Goal: Information Seeking & Learning: Learn about a topic

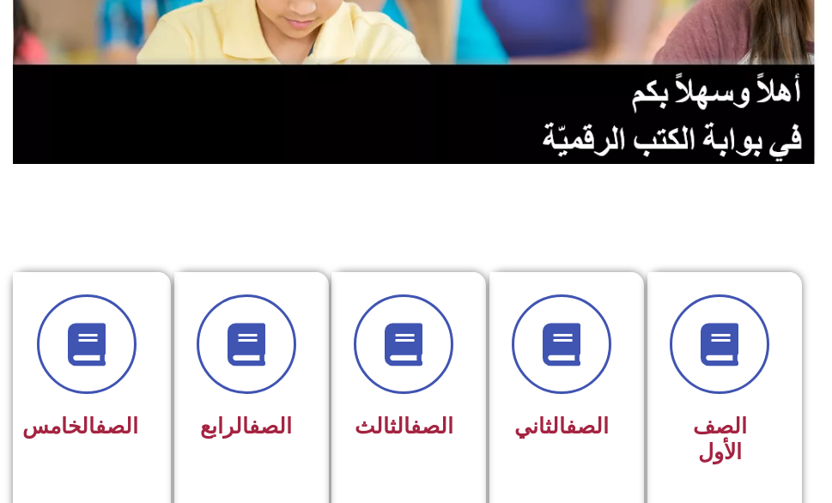
scroll to position [257, 0]
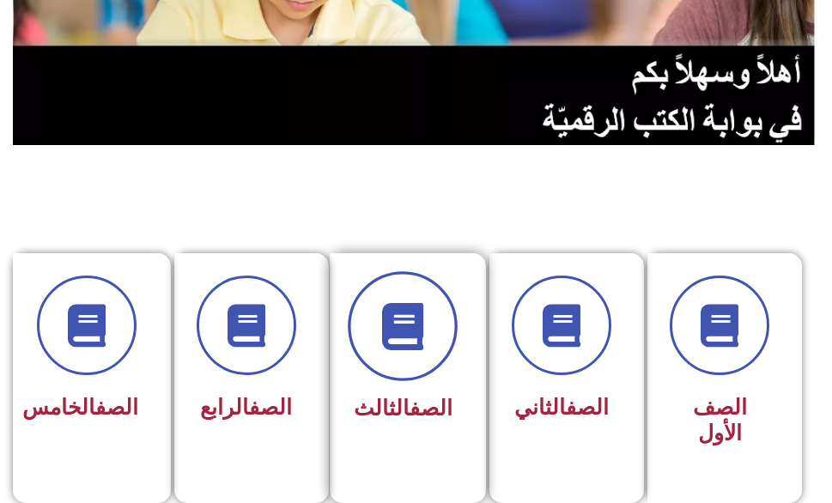
click at [398, 344] on icon at bounding box center [402, 326] width 47 height 47
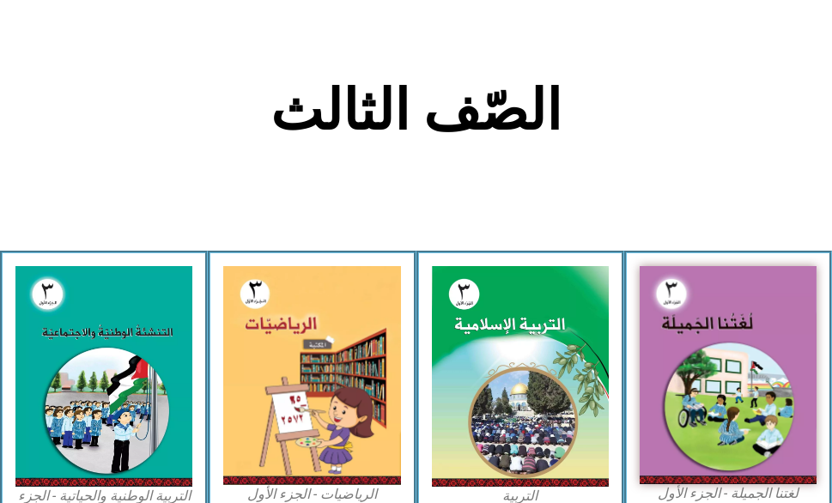
scroll to position [515, 0]
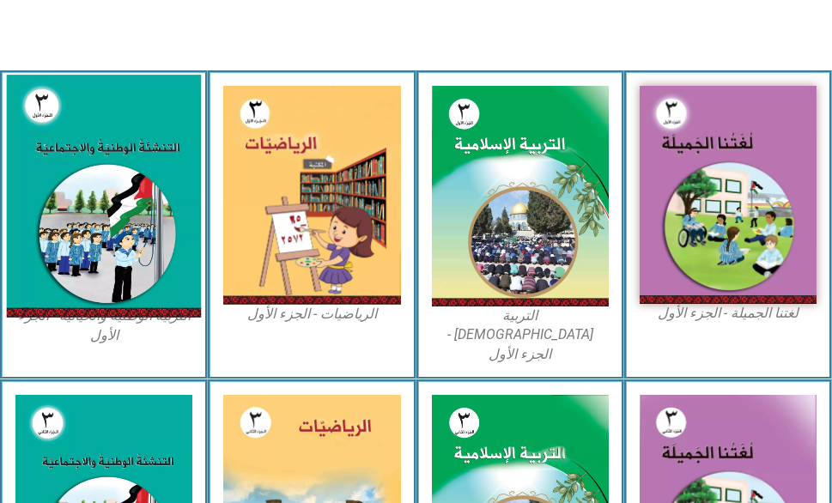
click at [113, 224] on img at bounding box center [104, 196] width 195 height 243
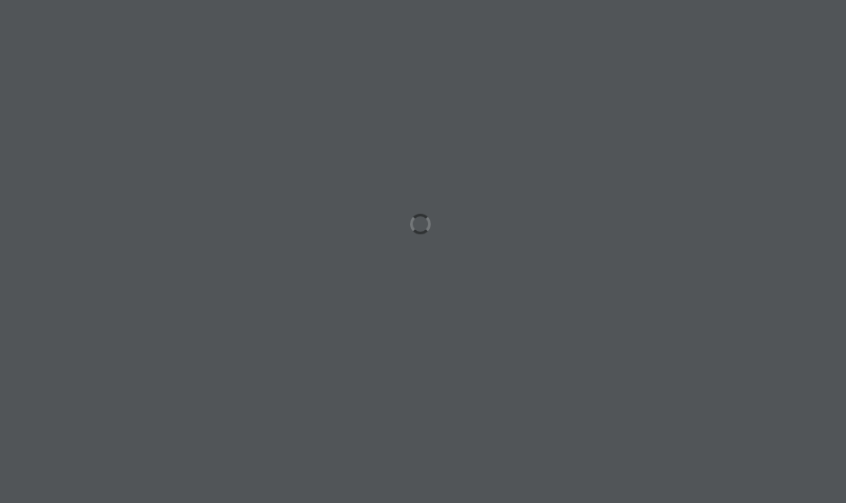
scroll to position [0, 53]
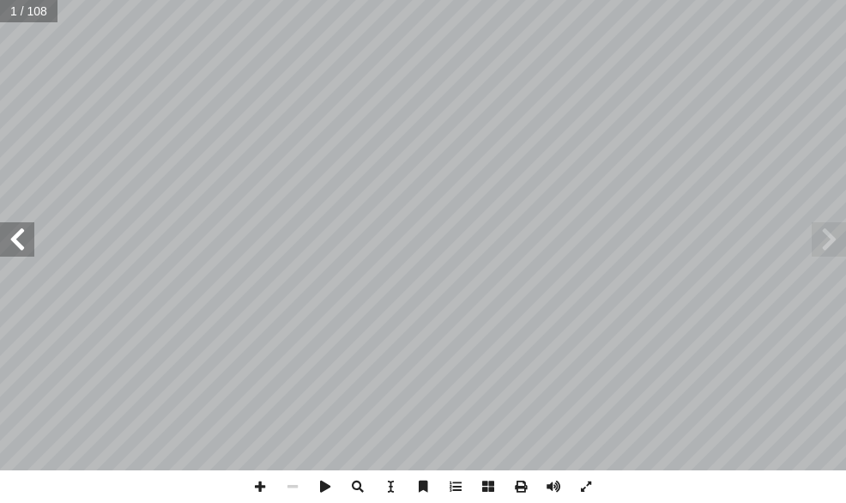
click at [20, 238] on span at bounding box center [17, 239] width 34 height 34
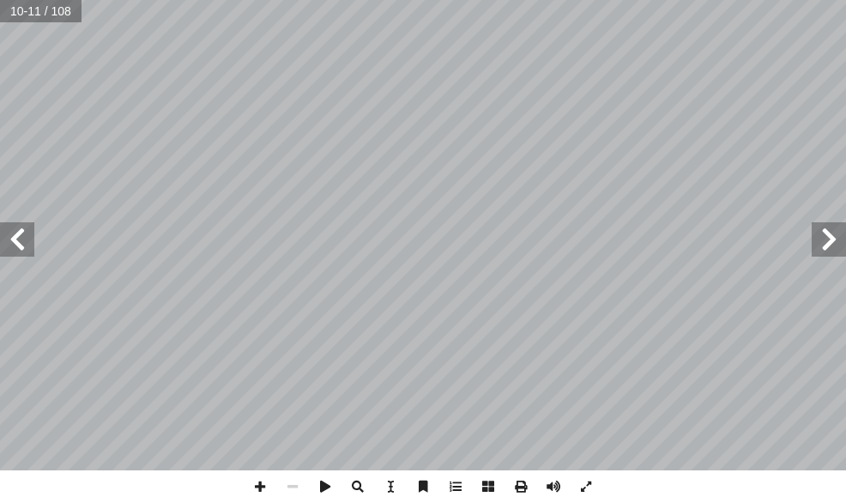
click at [822, 245] on span at bounding box center [829, 239] width 34 height 34
click at [20, 238] on span at bounding box center [17, 239] width 34 height 34
click at [23, 239] on span at bounding box center [17, 239] width 34 height 34
click at [17, 243] on span at bounding box center [17, 239] width 34 height 34
click at [255, 487] on span at bounding box center [260, 486] width 33 height 33
